Goal: Task Accomplishment & Management: Complete application form

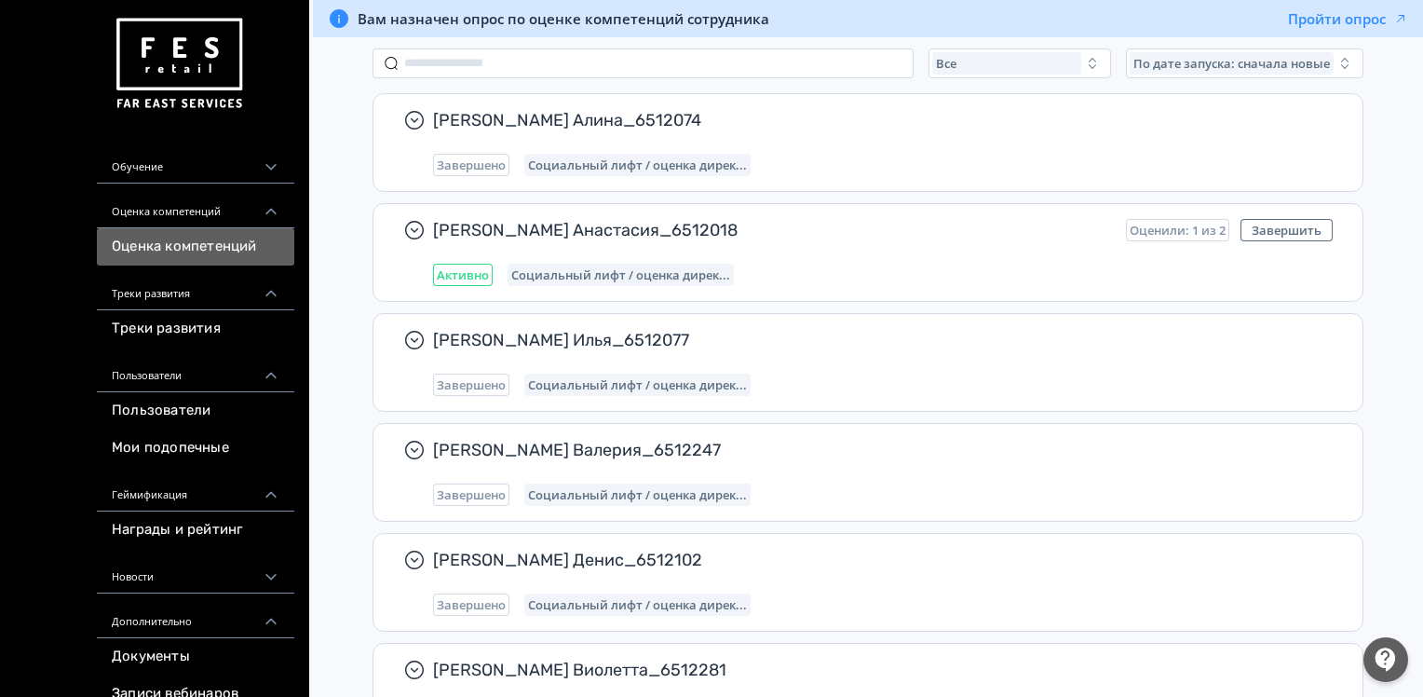
scroll to position [186, 0]
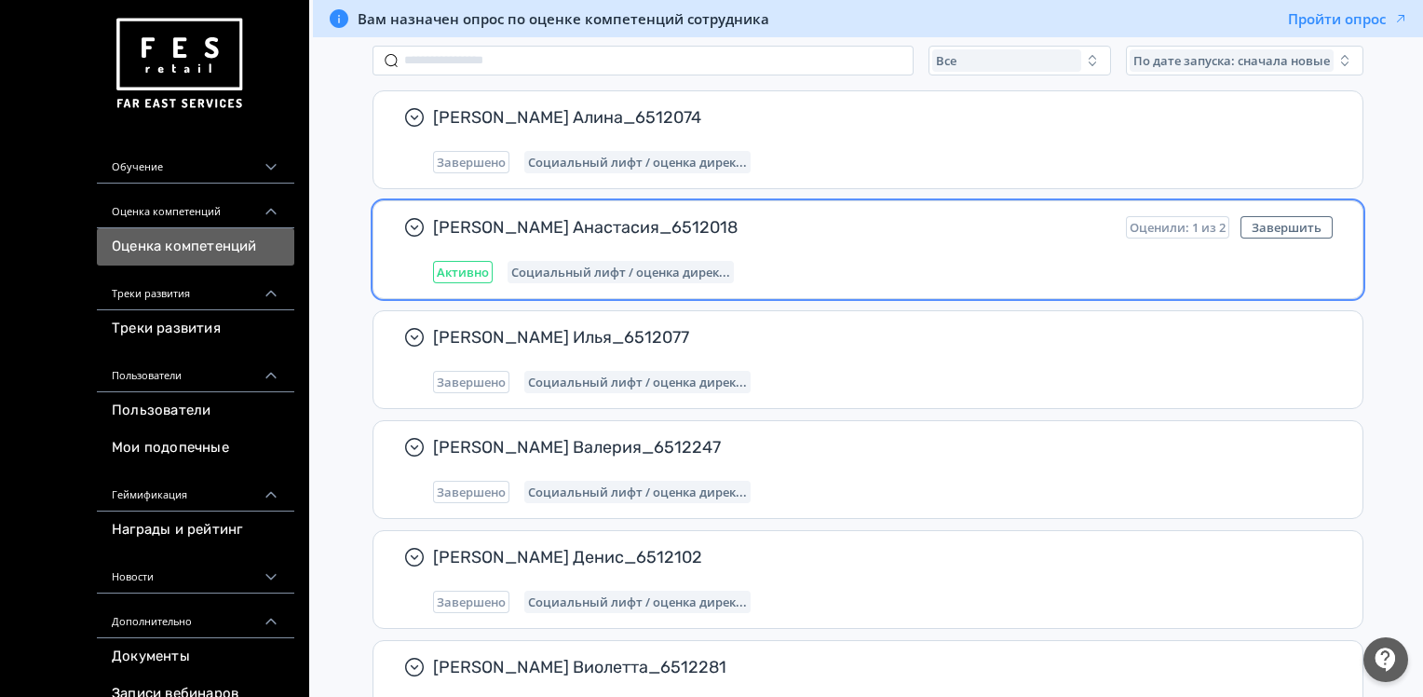
click at [466, 264] on span "Активно" at bounding box center [463, 271] width 52 height 15
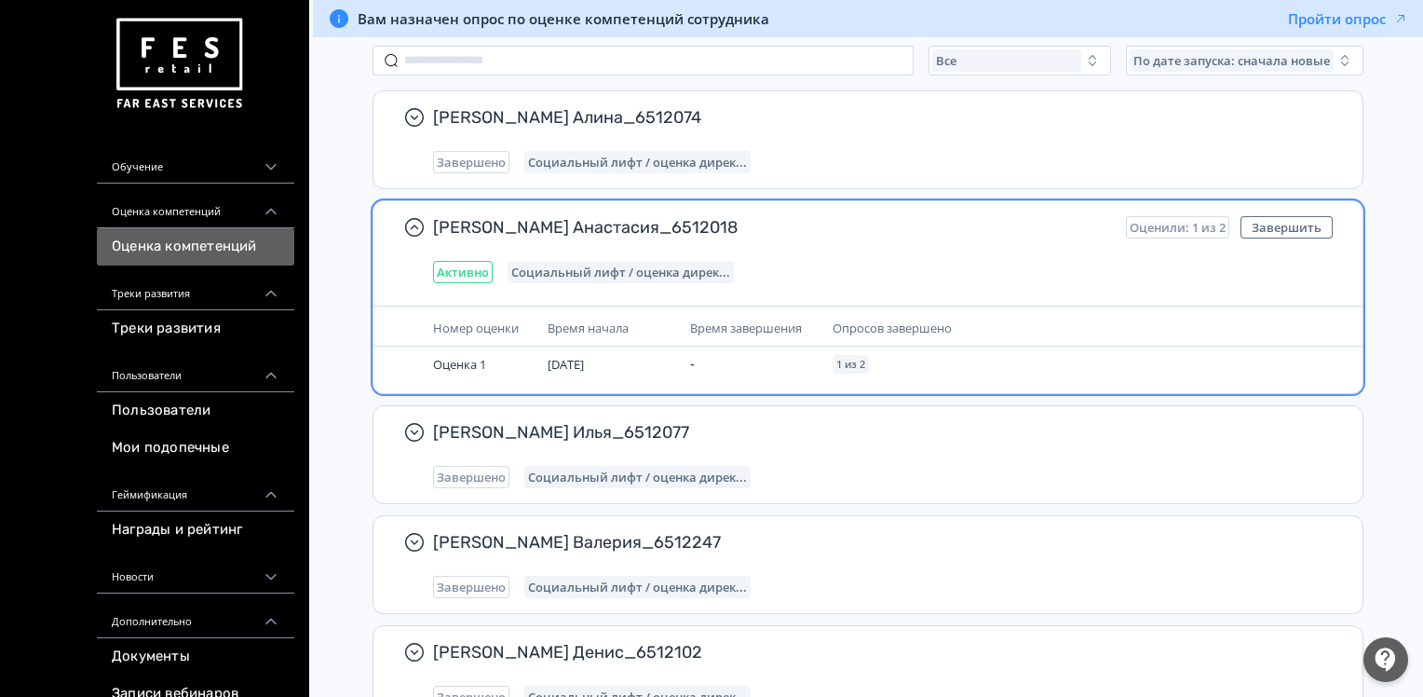
click at [940, 271] on div "Активно Социальный лифт / оценка дирек..." at bounding box center [883, 272] width 900 height 22
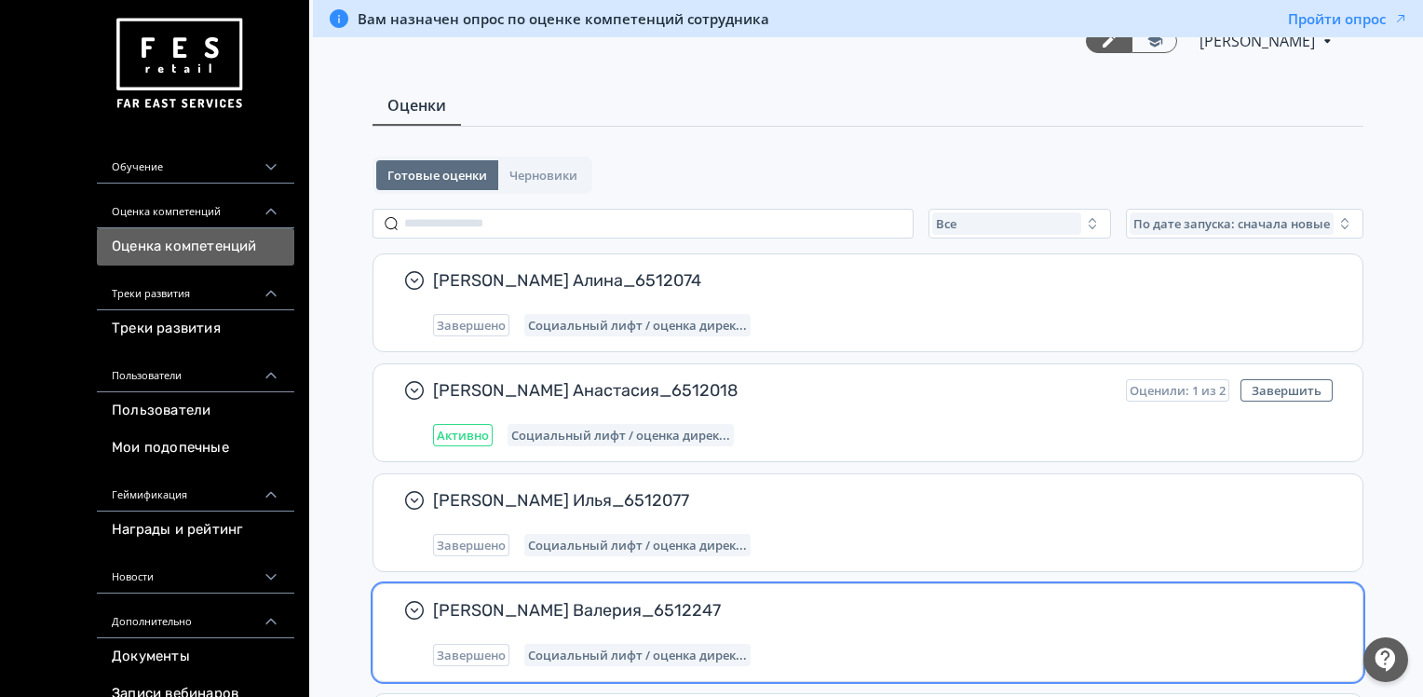
scroll to position [0, 0]
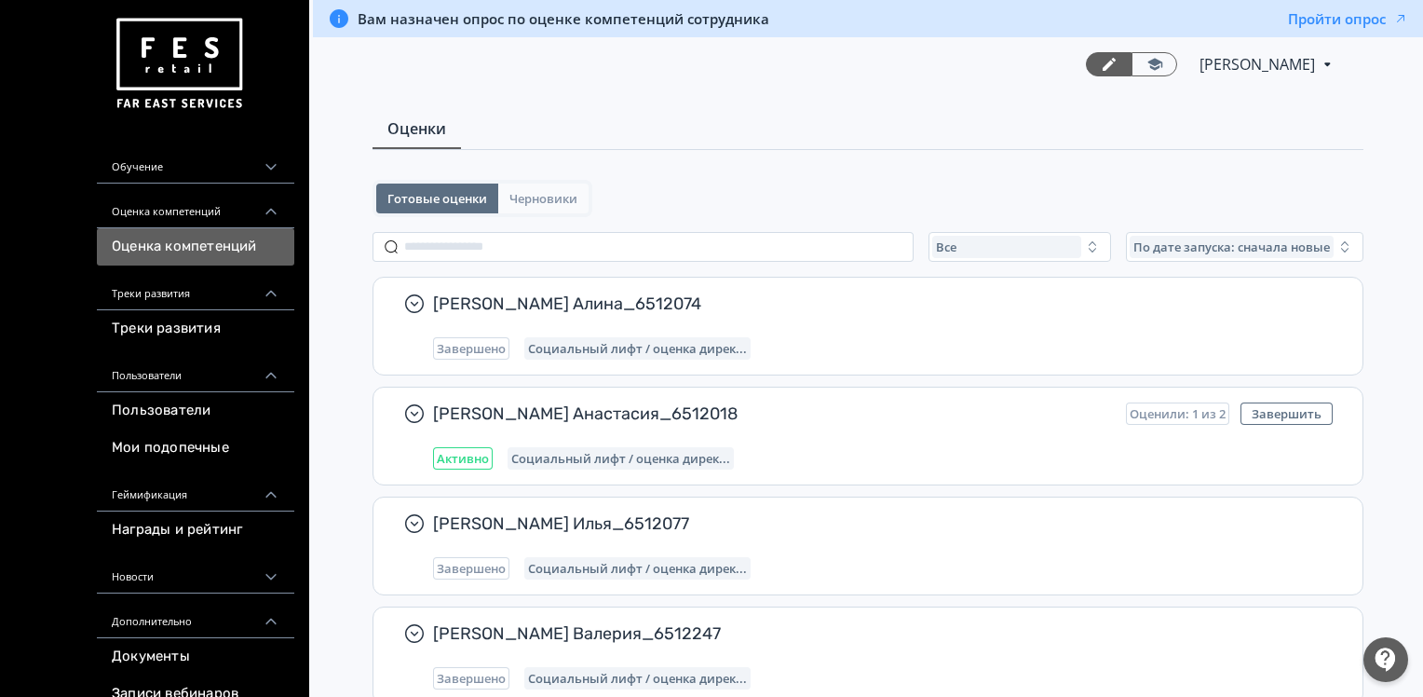
click at [545, 194] on span "Черновики" at bounding box center [543, 198] width 68 height 15
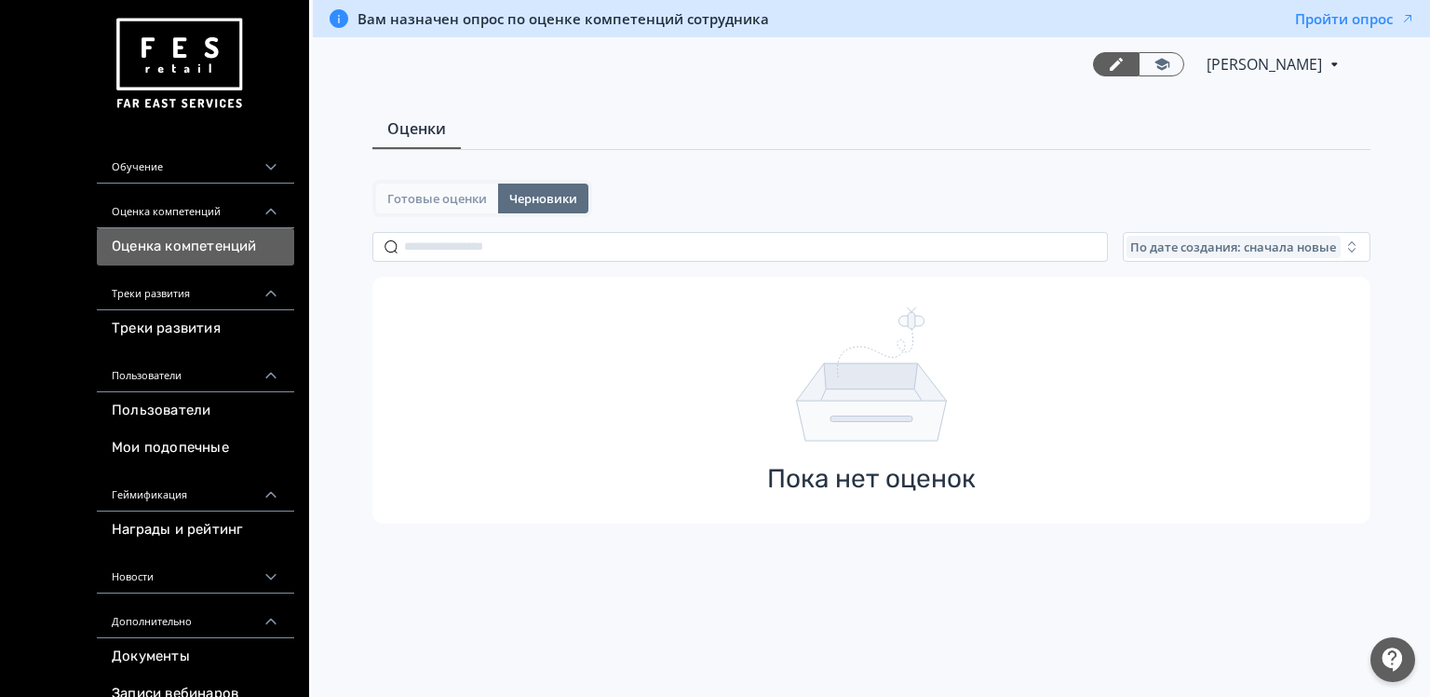
click at [443, 201] on span "Готовые оценки" at bounding box center [437, 198] width 100 height 15
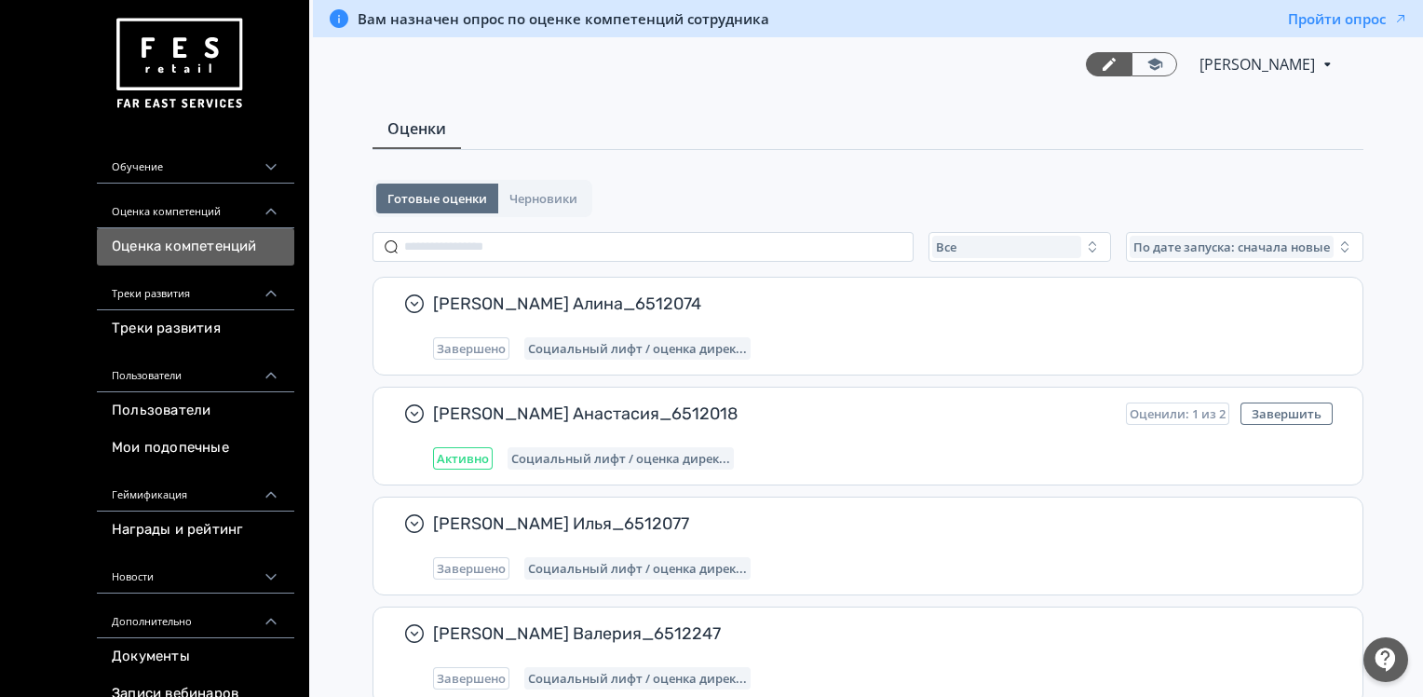
click at [171, 160] on div "Обучение" at bounding box center [195, 161] width 197 height 45
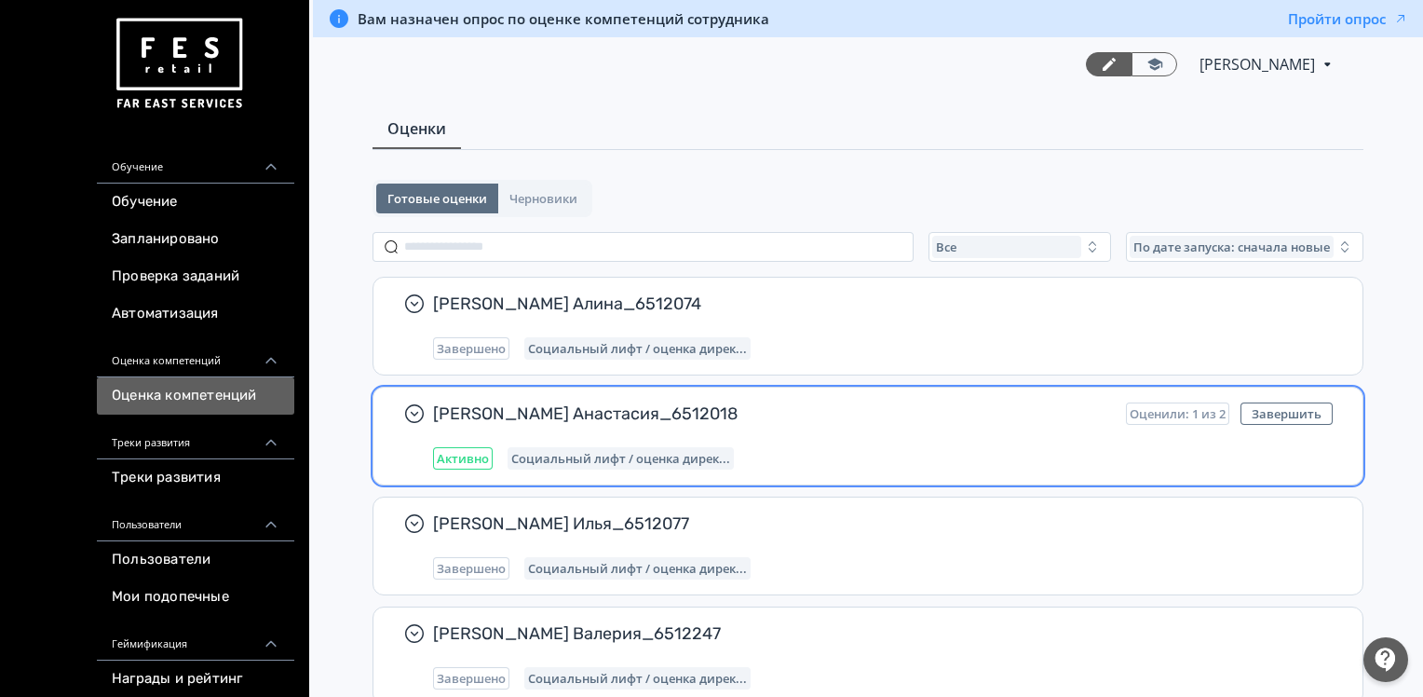
click at [557, 447] on div "Социальный лифт / оценка дирек..." at bounding box center [621, 458] width 226 height 22
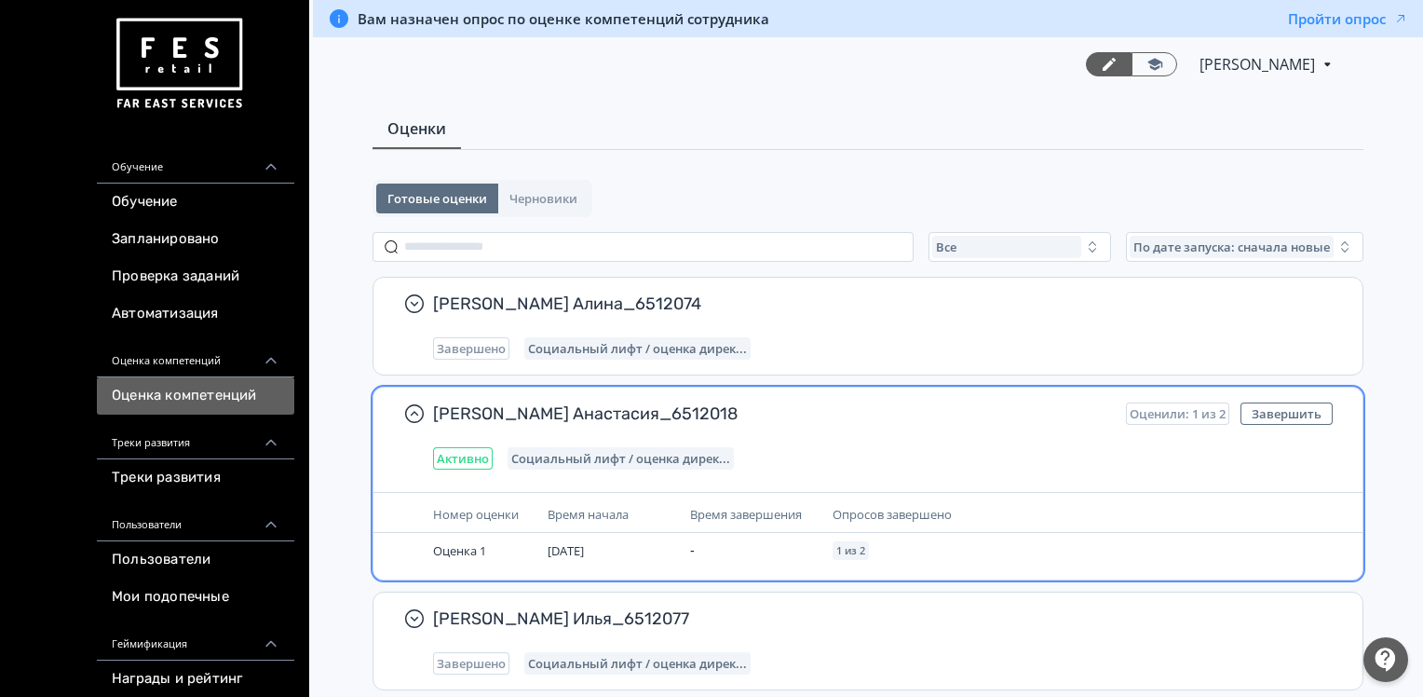
click at [910, 442] on div "[PERSON_NAME] Анастасия_6512018 Оценили: 1 из 2 Завершить Активно Социальный ли…" at bounding box center [883, 435] width 900 height 67
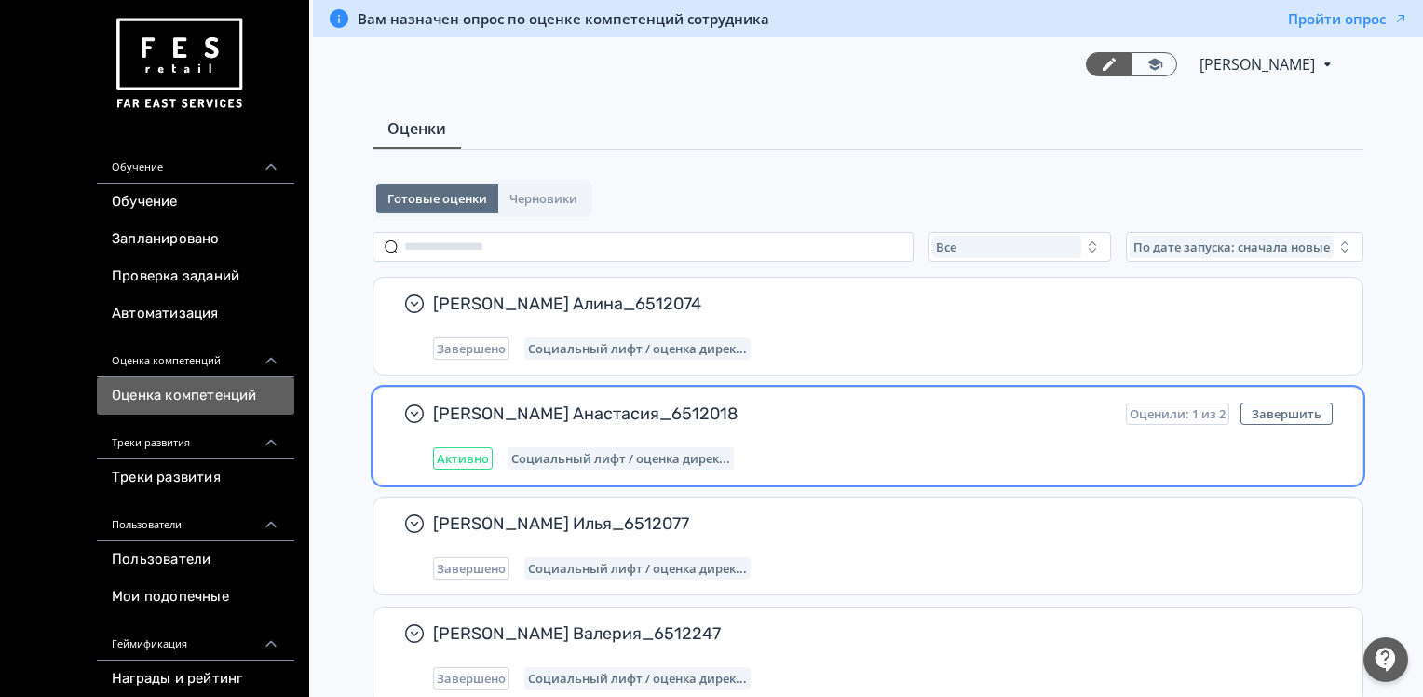
click at [776, 414] on span "[PERSON_NAME] Анастасия_6512018" at bounding box center [772, 413] width 678 height 22
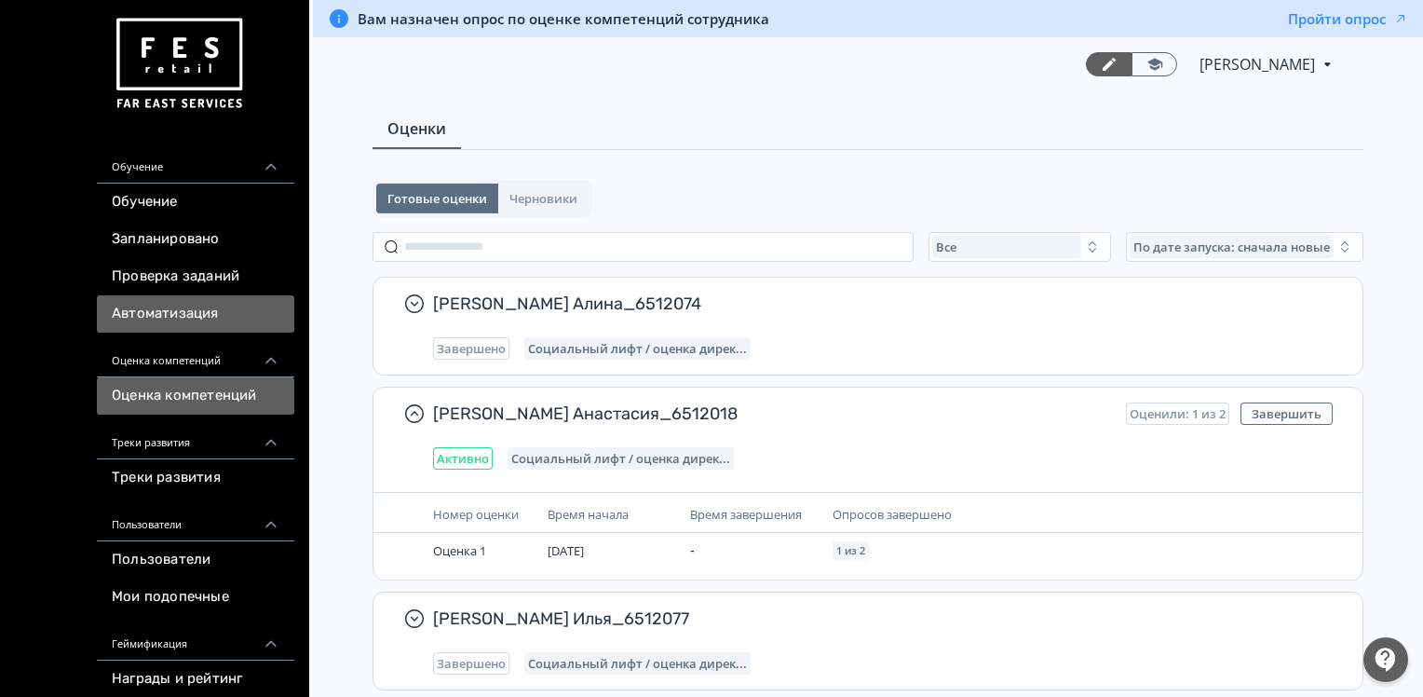
click at [154, 310] on link "Автоматизация" at bounding box center [195, 313] width 197 height 37
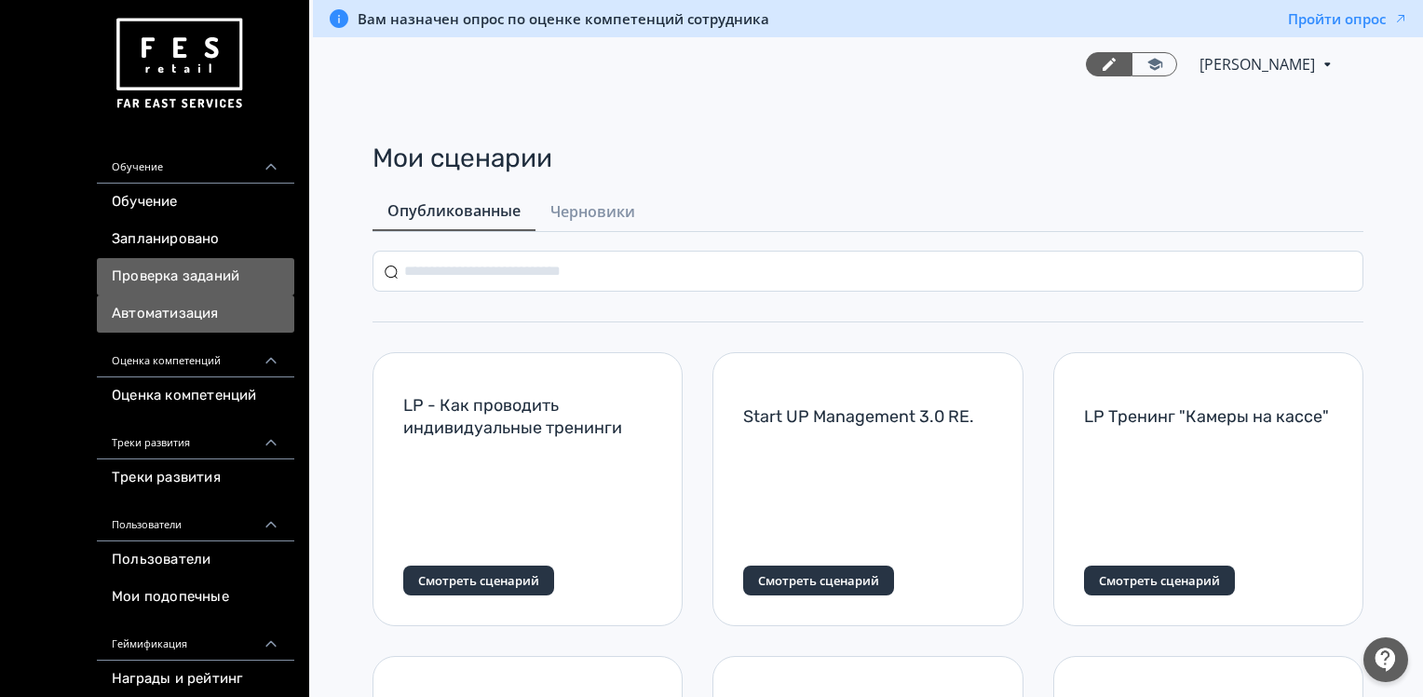
click at [157, 272] on link "Проверка заданий" at bounding box center [195, 276] width 197 height 37
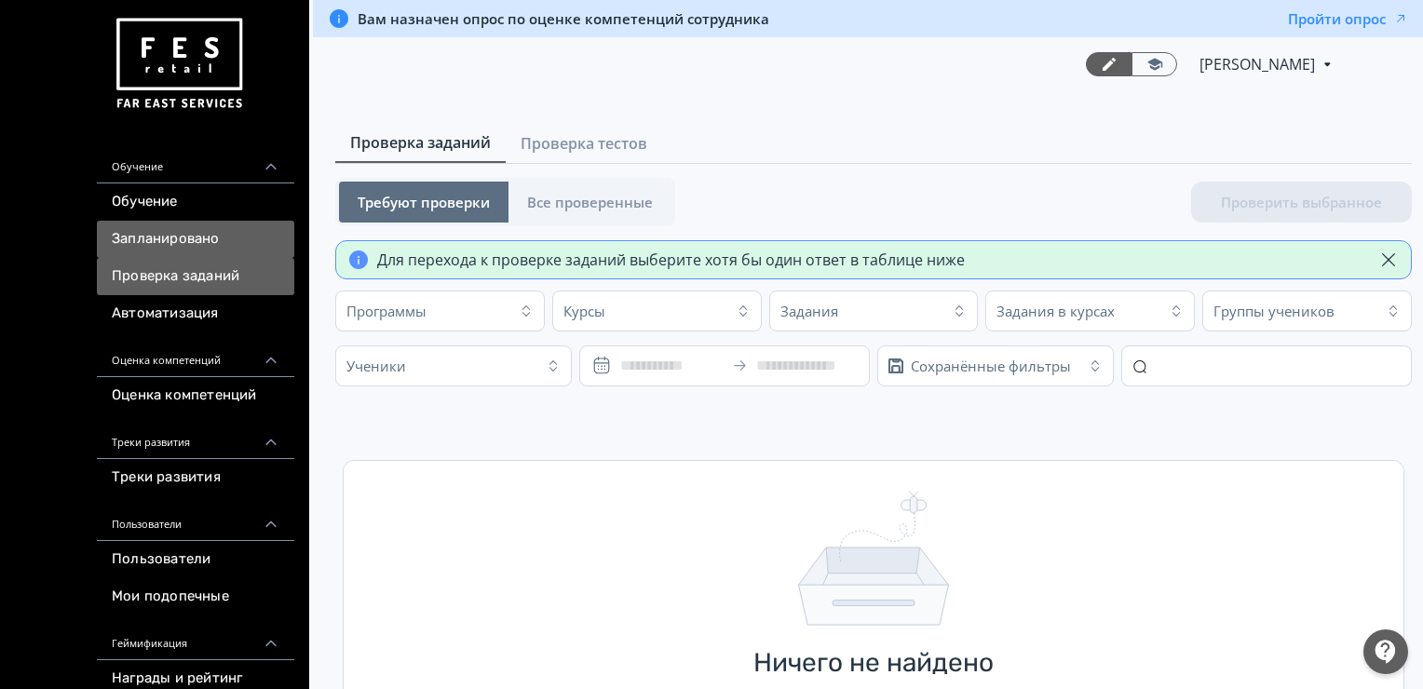
click at [170, 242] on link "Запланировано" at bounding box center [195, 239] width 197 height 37
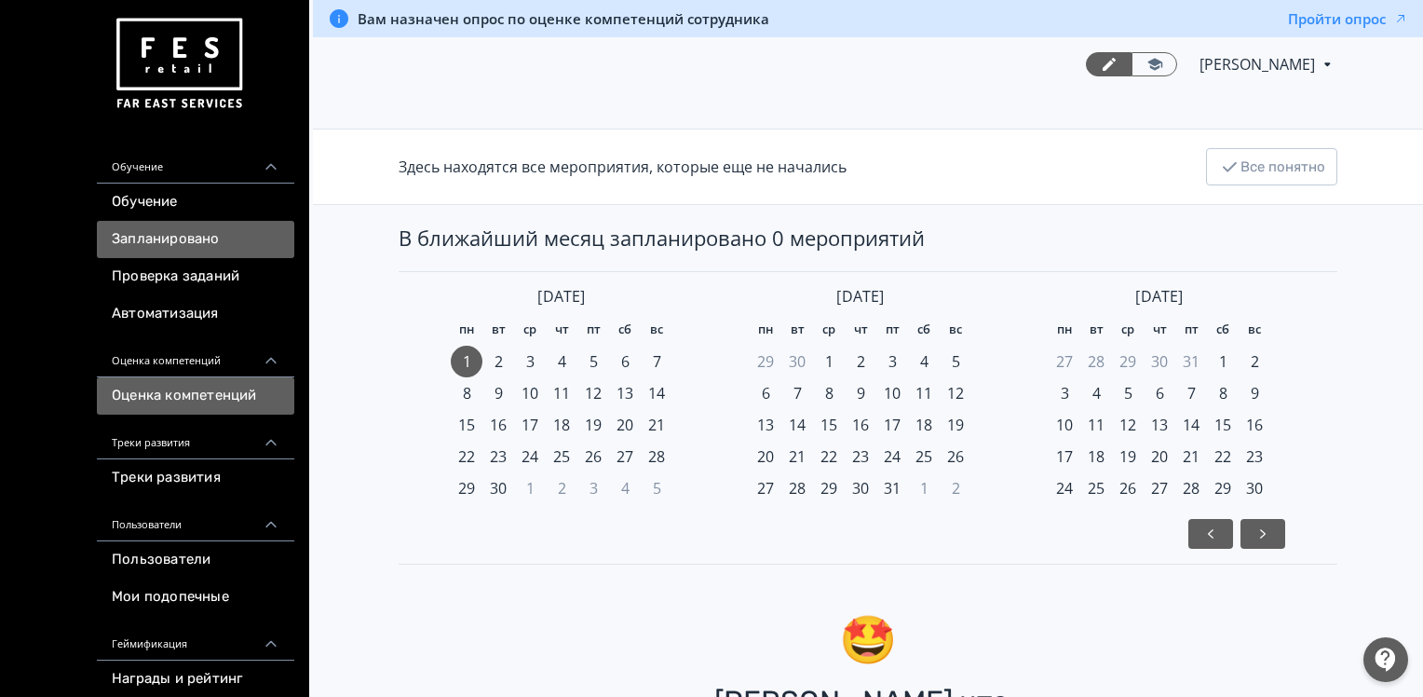
click at [201, 402] on link "Оценка компетенций" at bounding box center [195, 395] width 197 height 37
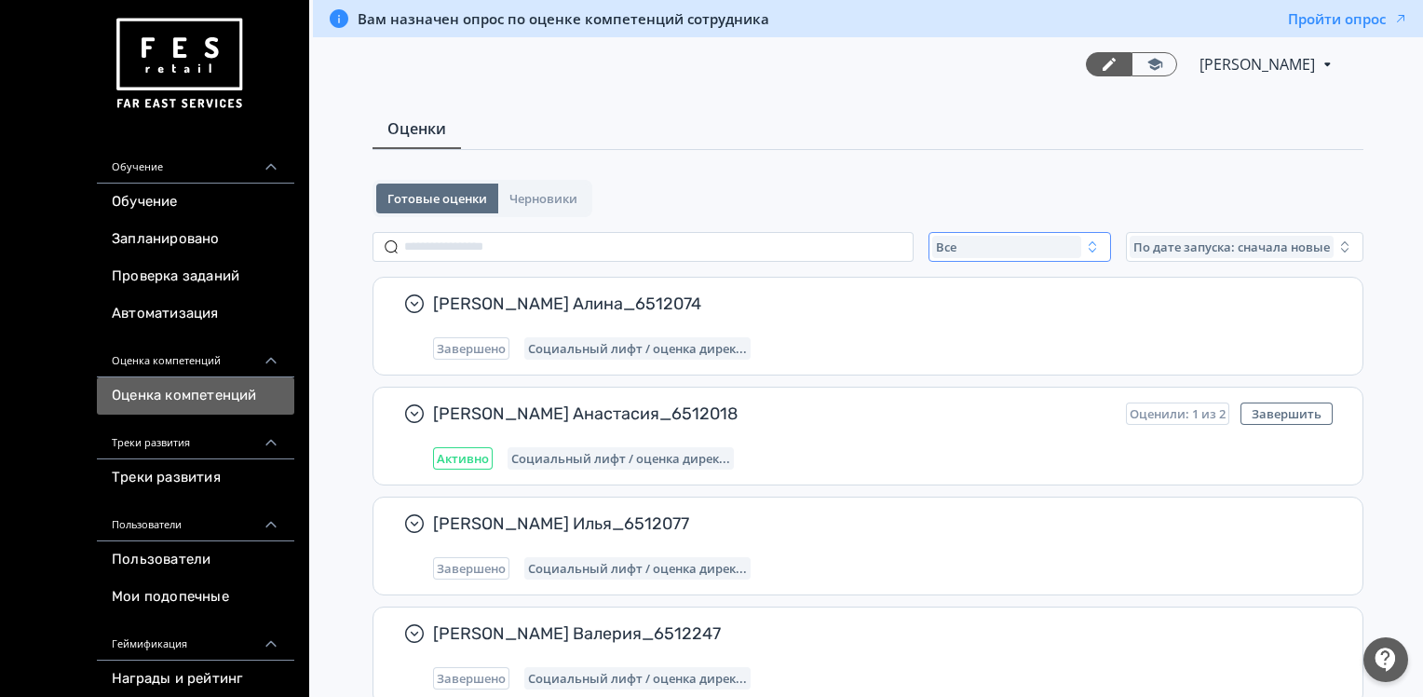
click at [1095, 251] on icon "button" at bounding box center [1092, 246] width 15 height 15
click at [1026, 328] on button "Активные" at bounding box center [1116, 323] width 326 height 34
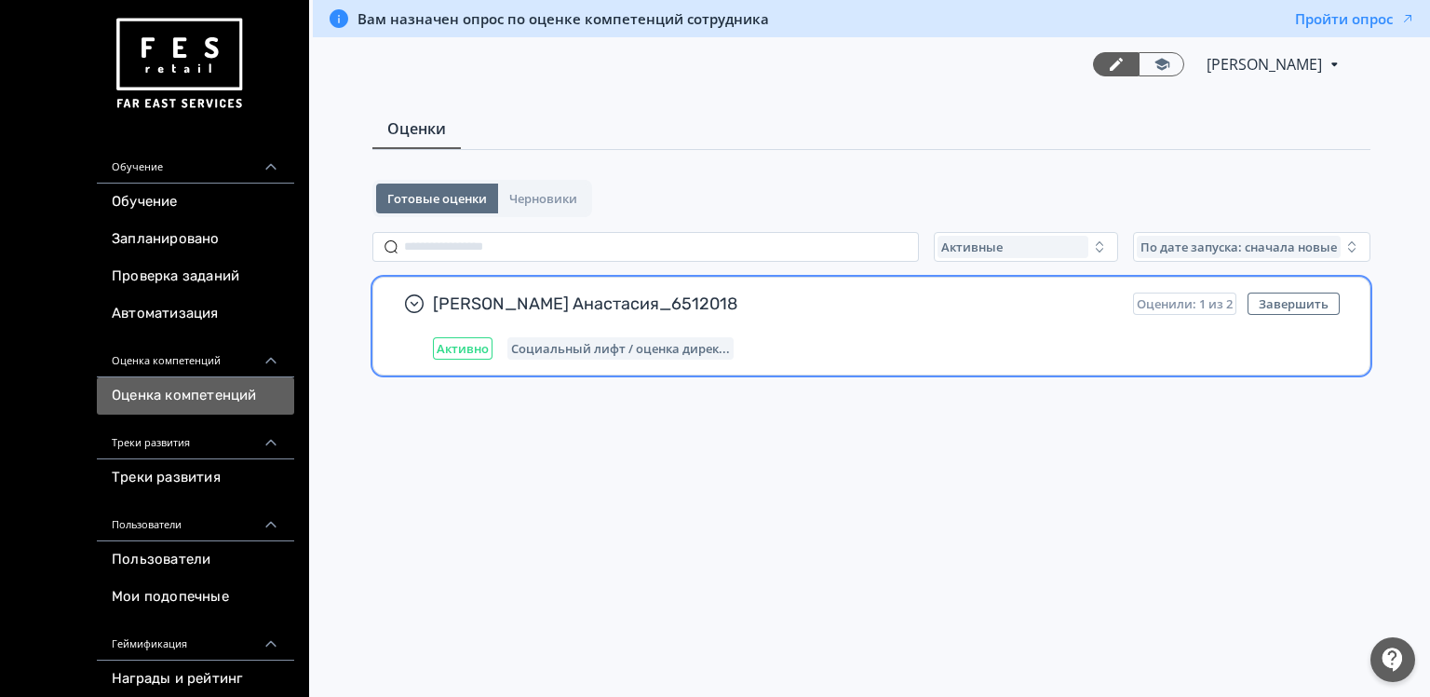
click at [787, 361] on div "[PERSON_NAME] Анастасия_6512018 Оценили: 1 из 2 Завершить Активно Социальный ли…" at bounding box center [871, 326] width 996 height 97
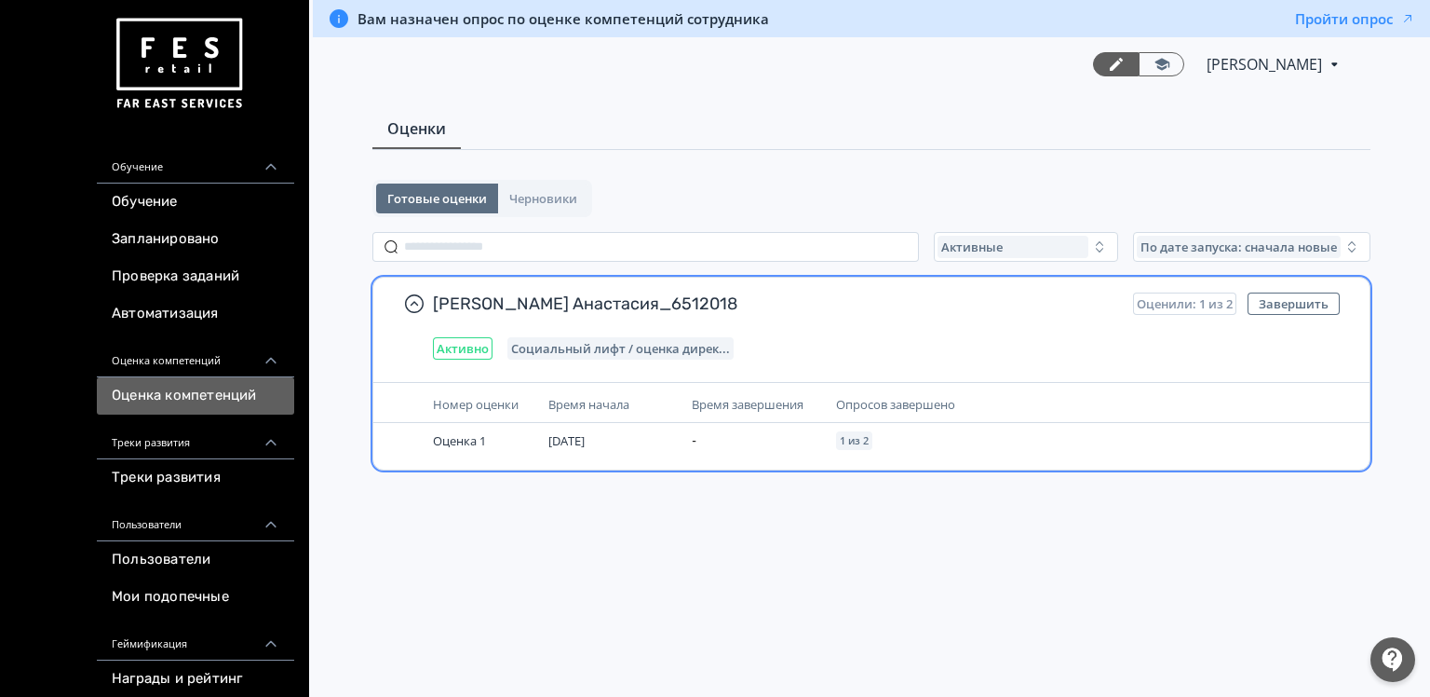
click at [1181, 306] on span "Оценили: 1 из 2" at bounding box center [1185, 303] width 96 height 15
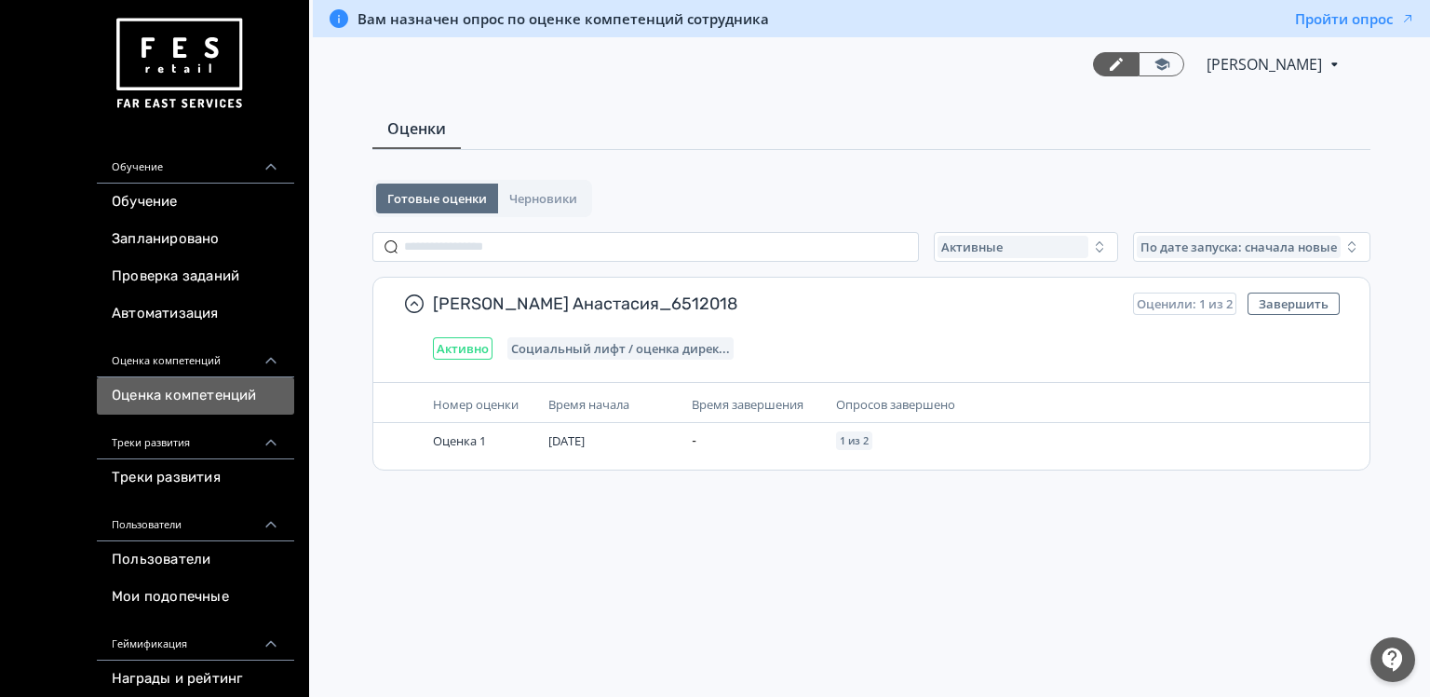
click at [430, 32] on div "Вам назначен опрос по оценке компетенций сотрудника Пройти опрос" at bounding box center [872, 18] width 1118 height 37
click at [433, 21] on span "Вам назначен опрос по оценке компетенций сотрудника" at bounding box center [564, 18] width 412 height 19
click at [1371, 27] on button "Пройти опрос" at bounding box center [1355, 18] width 120 height 19
